Goal: Obtain resource: Obtain resource

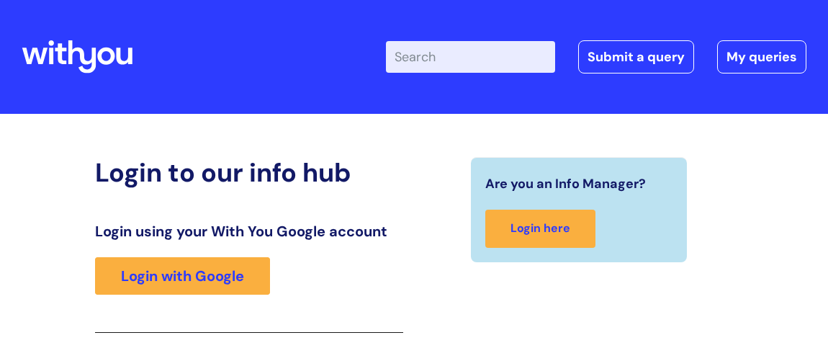
scroll to position [235, 0]
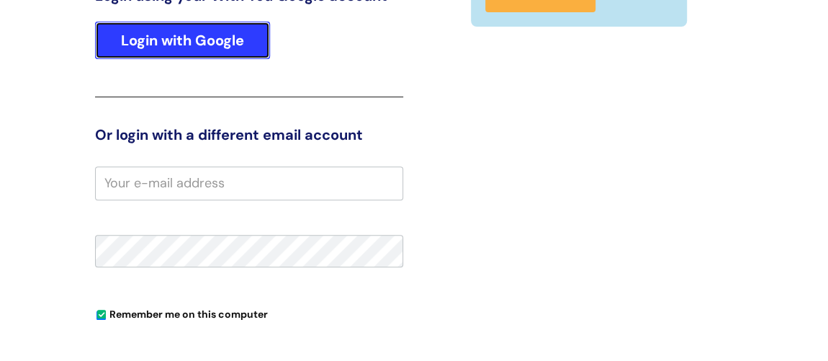
click at [196, 38] on link "Login with Google" at bounding box center [182, 40] width 175 height 37
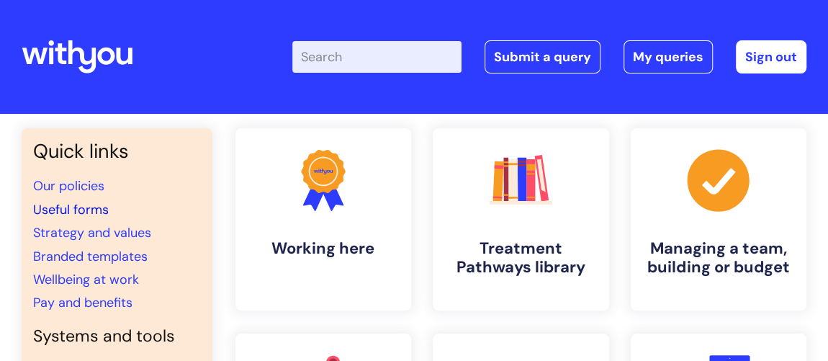
click at [76, 205] on link "Useful forms" at bounding box center [71, 209] width 76 height 17
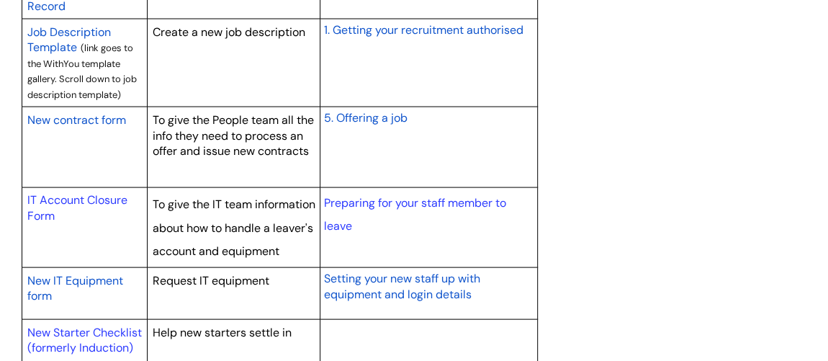
scroll to position [1374, 0]
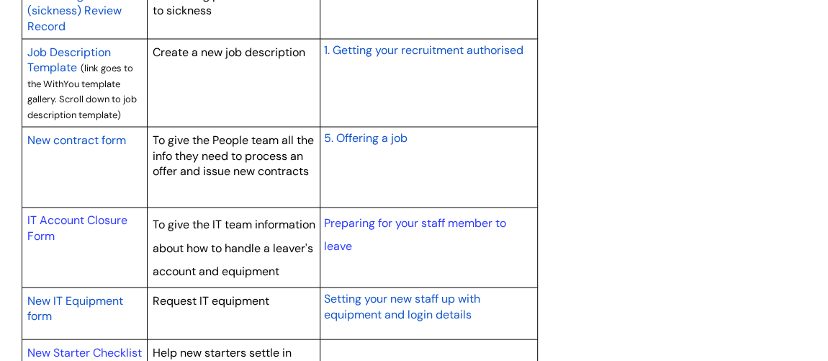
click at [96, 135] on span "New contract form" at bounding box center [76, 139] width 99 height 15
